Goal: Information Seeking & Learning: Learn about a topic

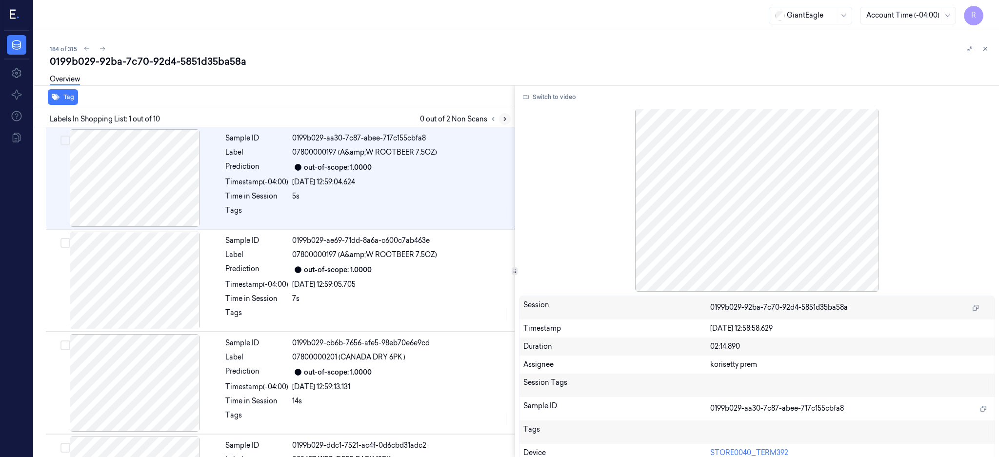
click at [508, 117] on icon at bounding box center [505, 119] width 7 height 7
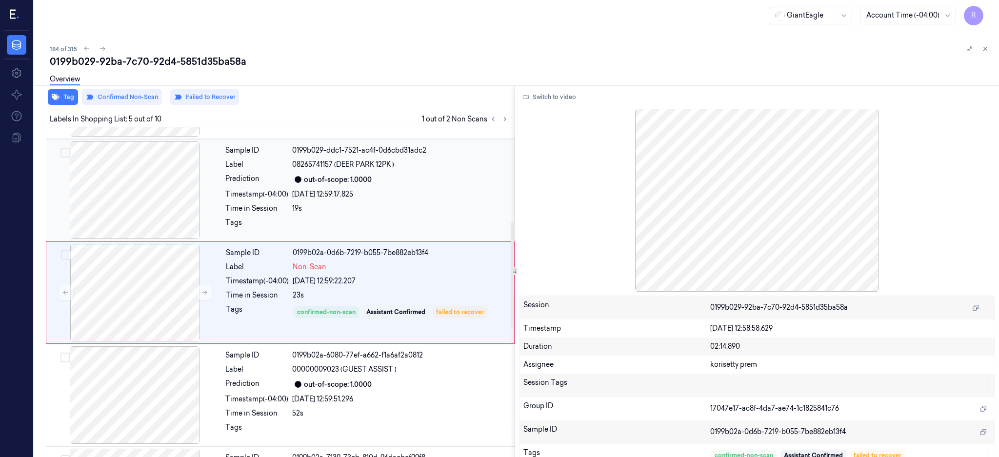
click at [137, 190] on div at bounding box center [135, 191] width 174 height 98
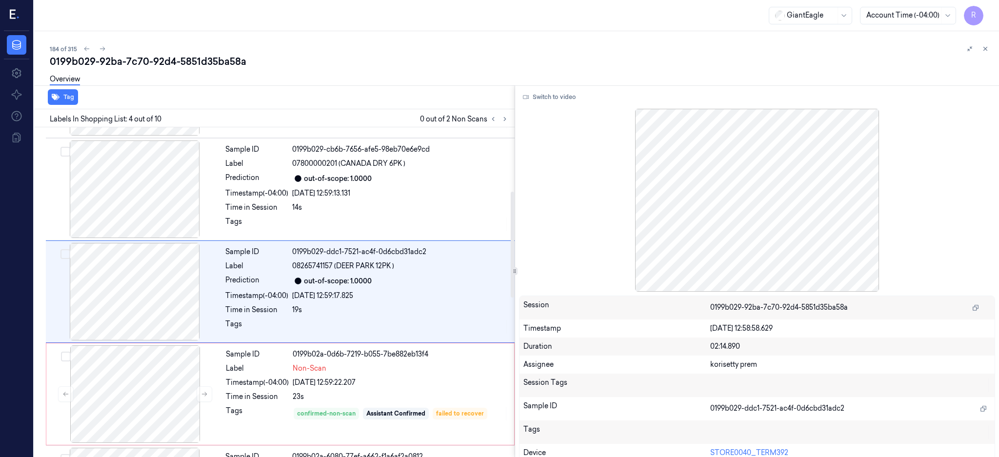
scroll to position [193, 0]
click at [564, 95] on button "Switch to video" at bounding box center [549, 97] width 61 height 16
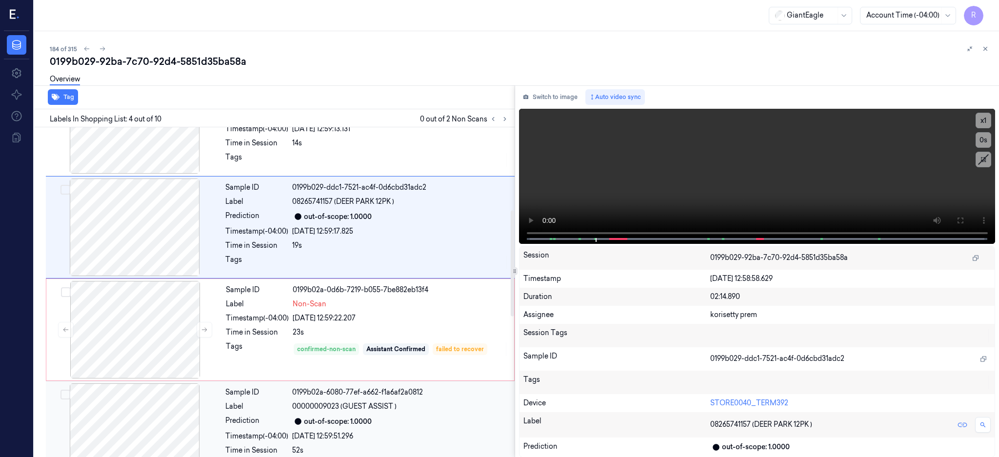
click at [135, 382] on div "Sample ID 0199b02a-6080-77ef-a662-f1a6af2a0812 Label 00000009023 (GUEST ASSIST …" at bounding box center [280, 432] width 469 height 102
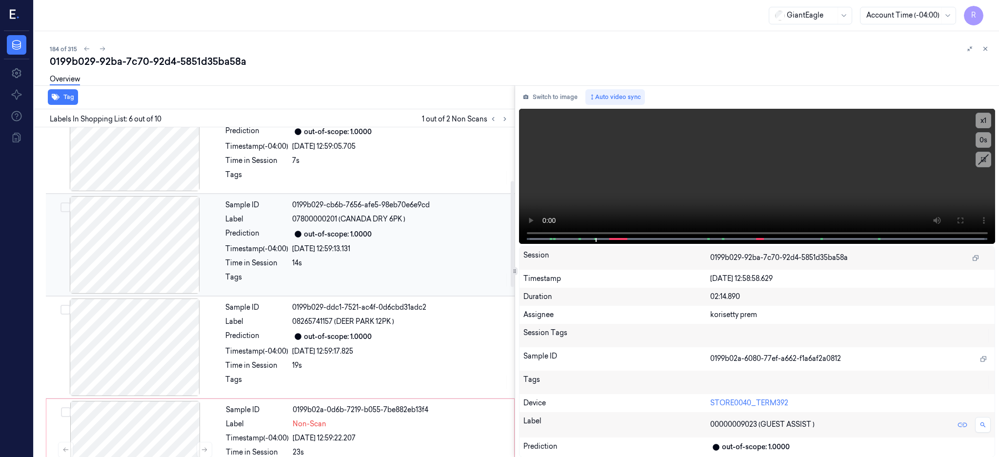
scroll to position [138, 0]
click at [497, 121] on icon at bounding box center [493, 119] width 7 height 7
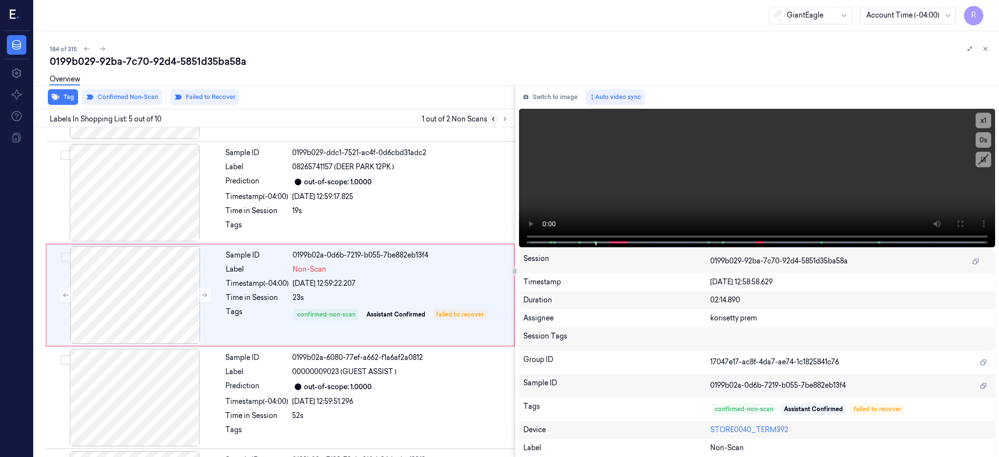
scroll to position [295, 0]
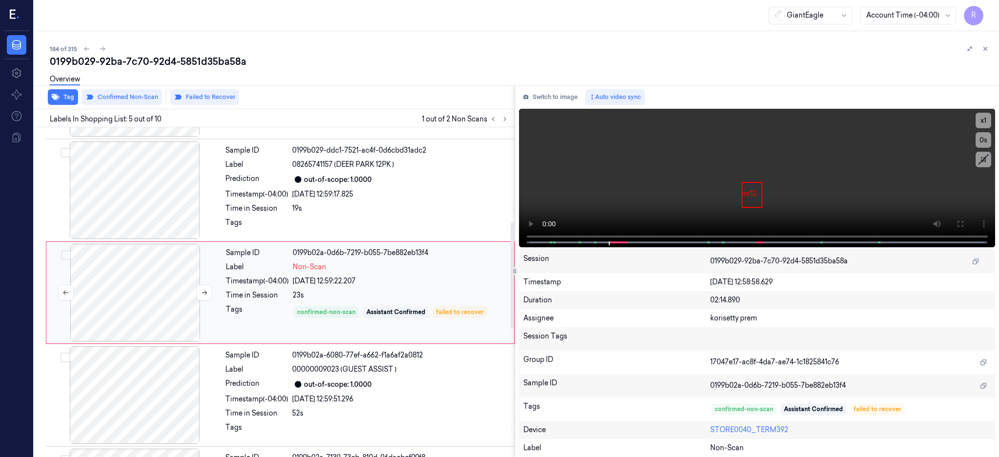
click at [148, 287] on div at bounding box center [135, 293] width 174 height 98
click at [141, 178] on div at bounding box center [135, 191] width 174 height 98
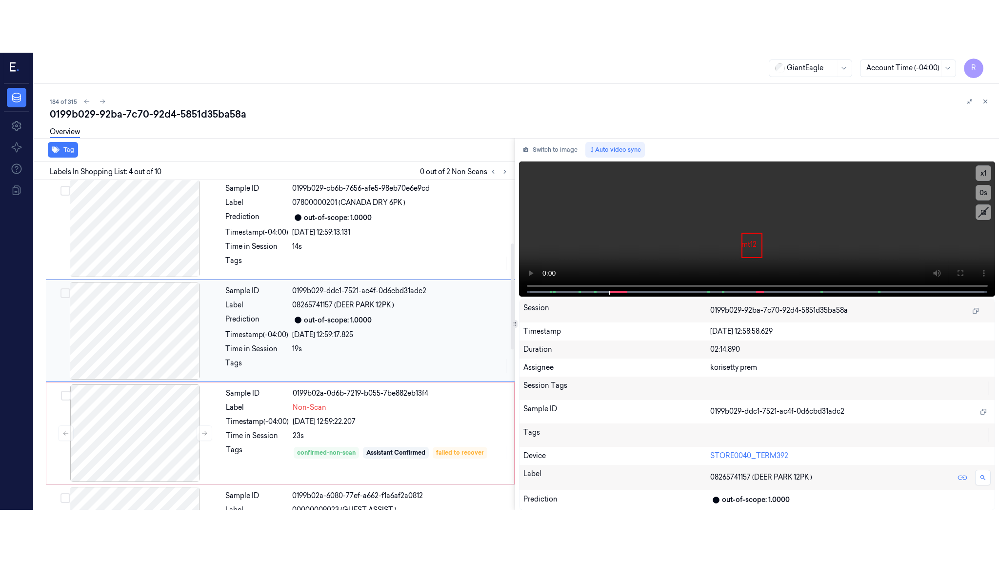
scroll to position [193, 0]
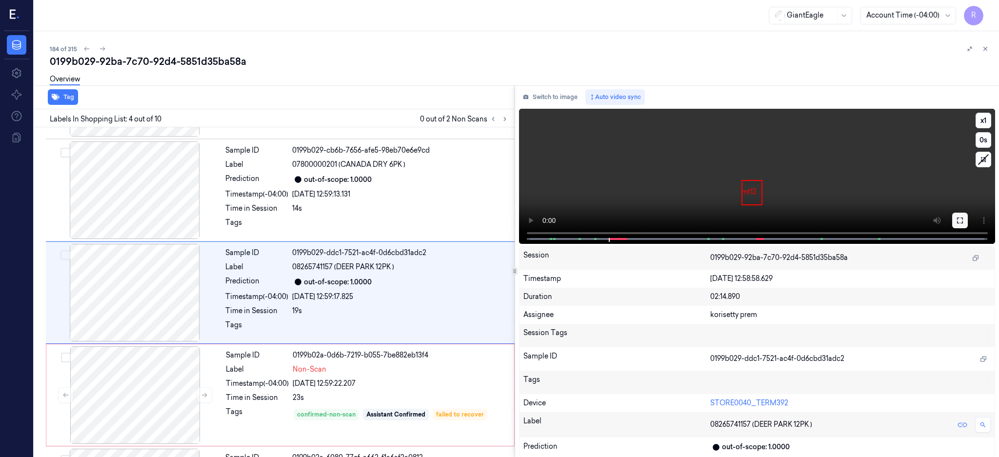
click at [964, 217] on icon at bounding box center [960, 221] width 8 height 8
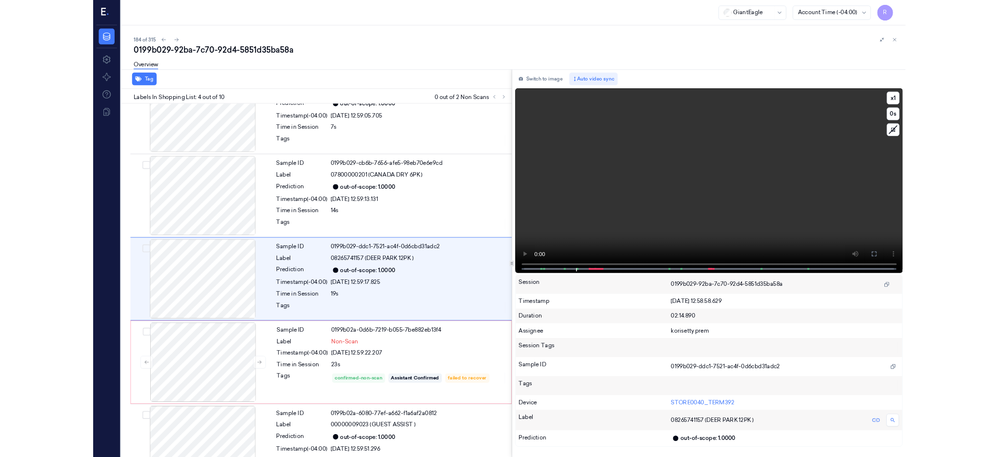
scroll to position [141, 0]
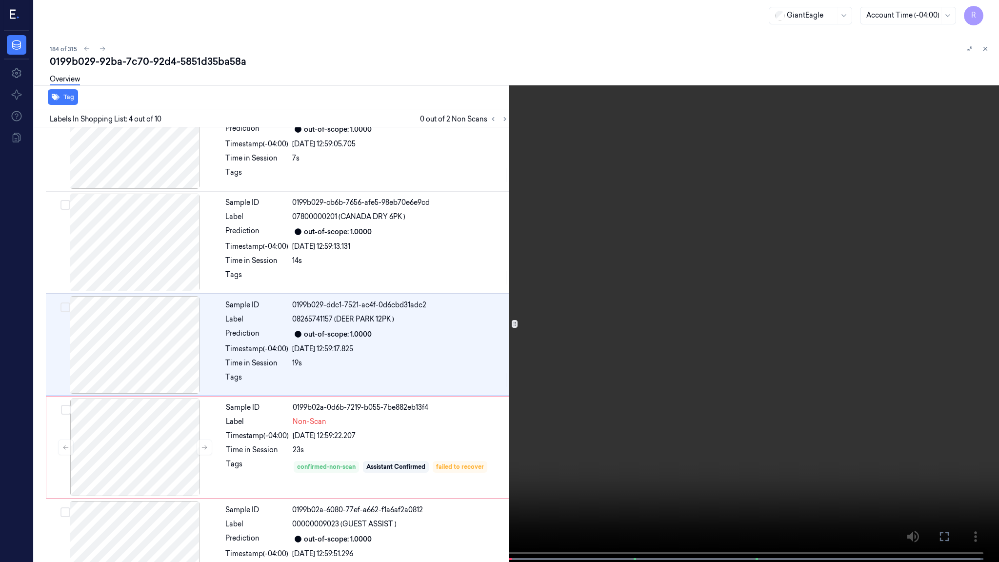
click at [640, 401] on video at bounding box center [499, 282] width 999 height 564
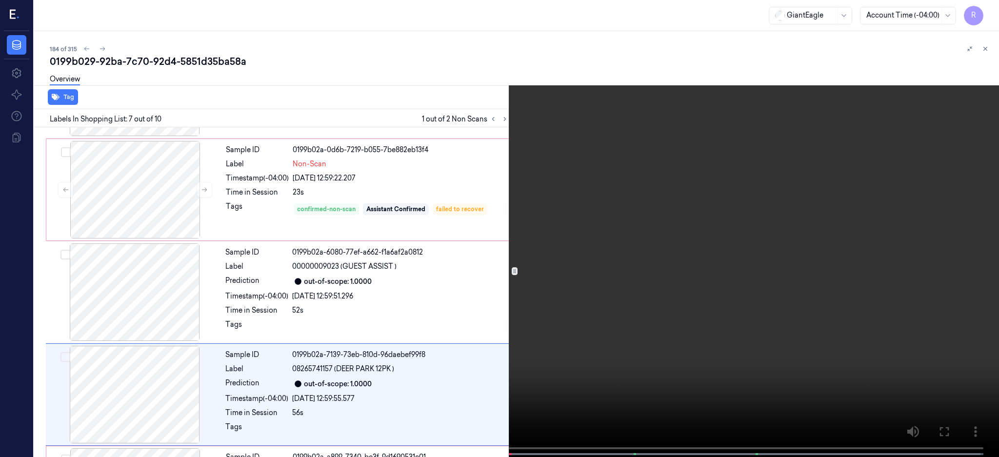
scroll to position [501, 0]
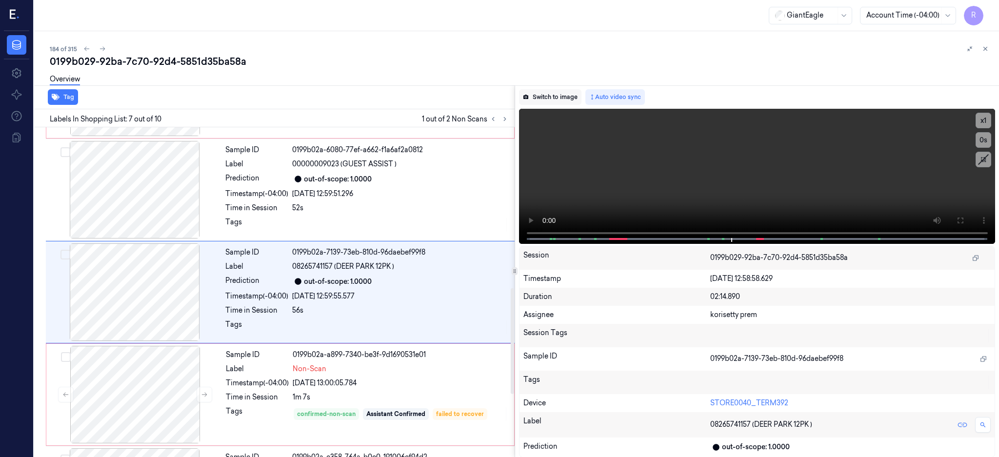
click at [561, 92] on button "Switch to image" at bounding box center [550, 97] width 62 height 16
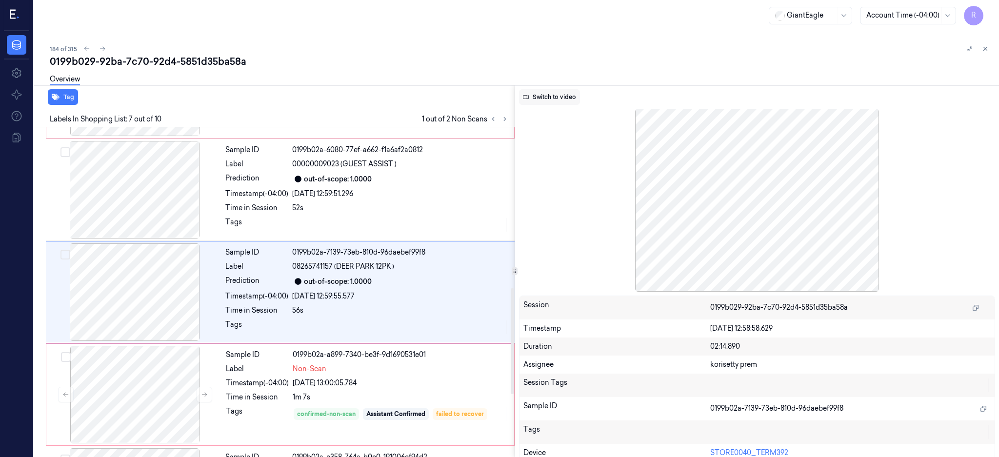
click at [580, 101] on button "Switch to video" at bounding box center [549, 97] width 61 height 16
